Goal: Navigation & Orientation: Go to known website

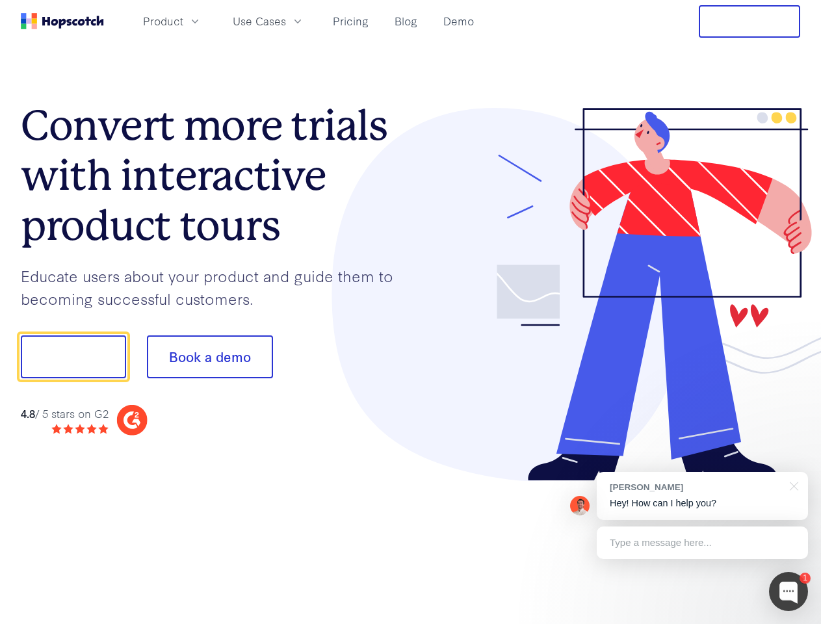
click at [411, 312] on div at bounding box center [606, 295] width 390 height 374
click at [183, 21] on span "Product" at bounding box center [163, 21] width 40 height 16
click at [286, 21] on span "Use Cases" at bounding box center [259, 21] width 53 height 16
click at [750, 21] on button "Free Trial" at bounding box center [749, 21] width 101 height 33
click at [73, 357] on button "Show me!" at bounding box center [73, 356] width 105 height 43
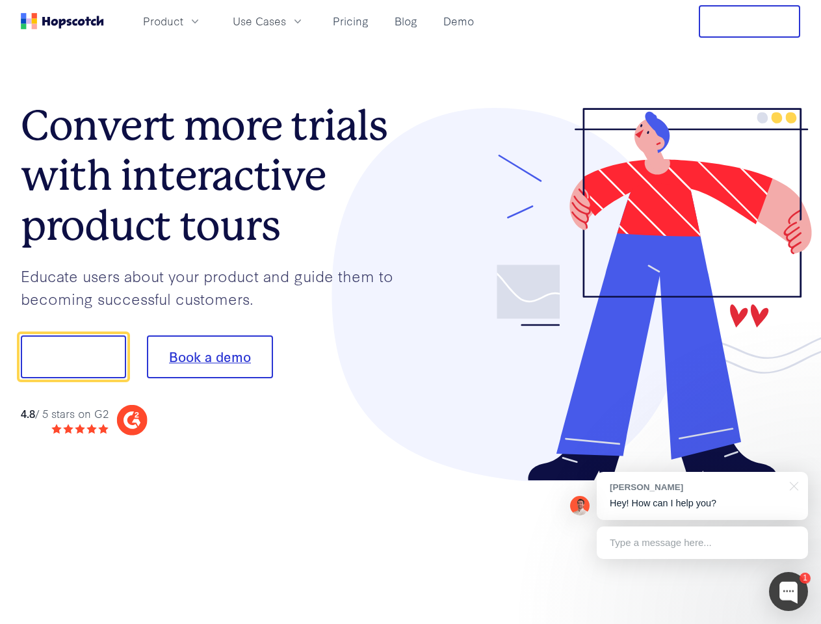
click at [209, 357] on button "Book a demo" at bounding box center [210, 356] width 126 height 43
click at [789, 592] on div at bounding box center [788, 591] width 39 height 39
click at [702, 496] on div "[PERSON_NAME] Hey! How can I help you?" at bounding box center [702, 496] width 211 height 48
click at [792, 485] on div at bounding box center [686, 355] width 244 height 434
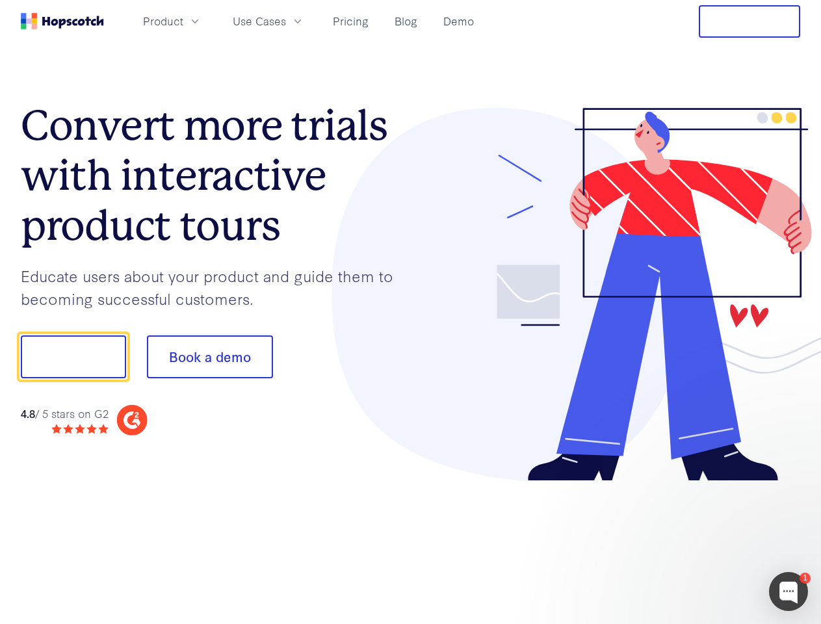
click at [702, 543] on div at bounding box center [686, 442] width 244 height 259
